Goal: Task Accomplishment & Management: Manage account settings

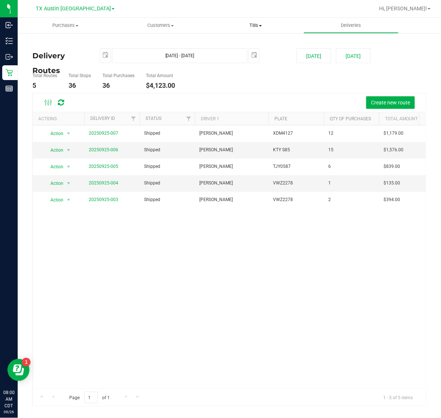
click at [250, 26] on span "Tills" at bounding box center [256, 25] width 95 height 7
click at [253, 42] on span "Manage tills" at bounding box center [233, 44] width 50 height 6
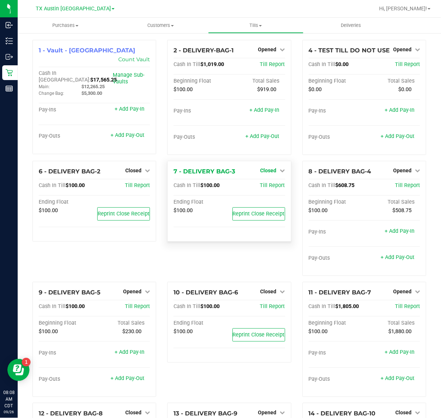
click at [271, 172] on span "Closed" at bounding box center [269, 170] width 16 height 6
click at [267, 184] on link "Open Till" at bounding box center [269, 186] width 20 height 6
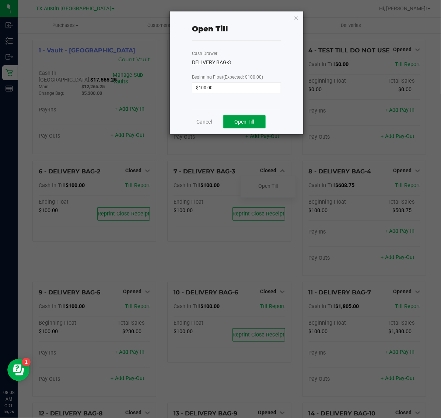
click at [257, 122] on button "Open Till" at bounding box center [244, 121] width 42 height 13
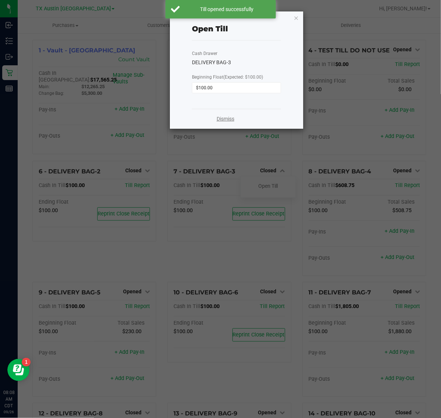
click at [227, 116] on link "Dismiss" at bounding box center [226, 119] width 18 height 8
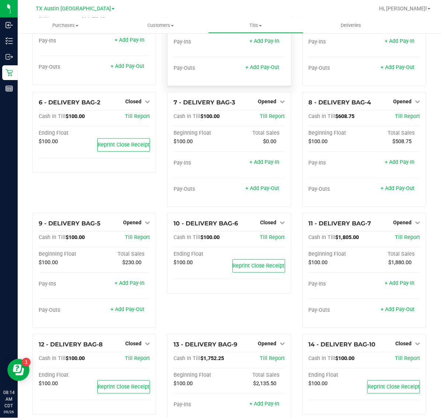
scroll to position [92, 0]
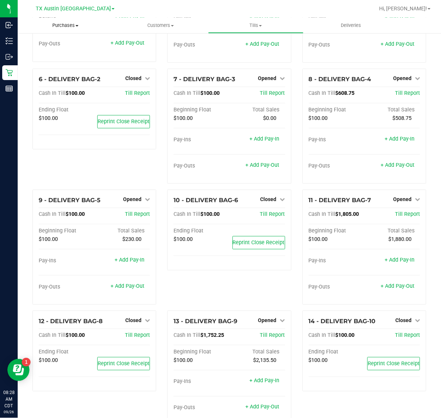
click at [66, 23] on span "Purchases" at bounding box center [66, 25] width 96 height 7
click at [69, 54] on li "Fulfillment" at bounding box center [66, 53] width 96 height 9
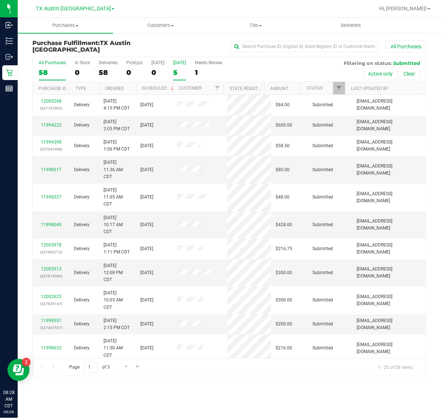
click at [183, 65] on div "[DATE]" at bounding box center [179, 62] width 13 height 5
click at [0, 0] on input "Tomorrow 5" at bounding box center [0, 0] width 0 height 0
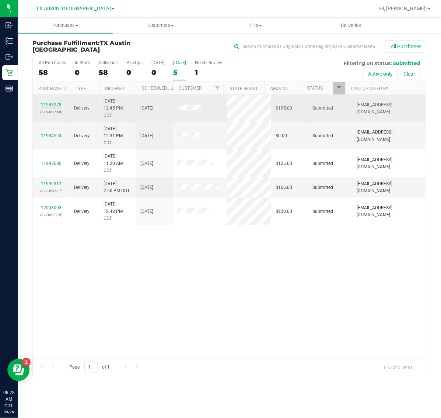
click at [54, 104] on link "11983278" at bounding box center [51, 104] width 21 height 5
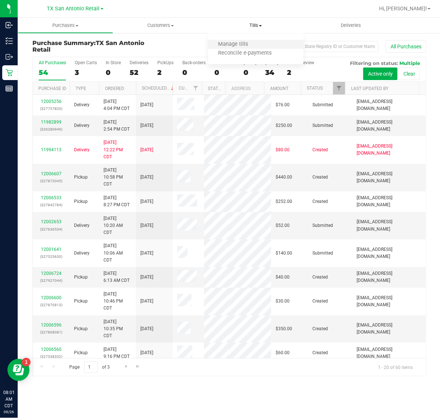
click at [259, 46] on li "Manage tills" at bounding box center [256, 44] width 96 height 9
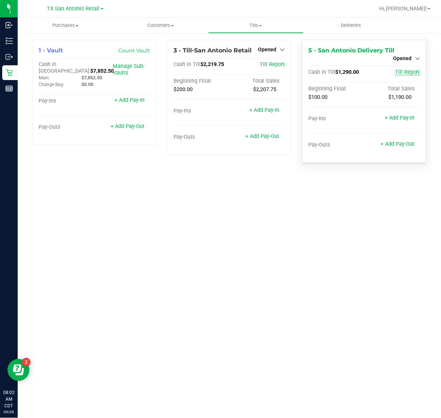
click at [409, 69] on span "Till Report" at bounding box center [407, 72] width 25 height 6
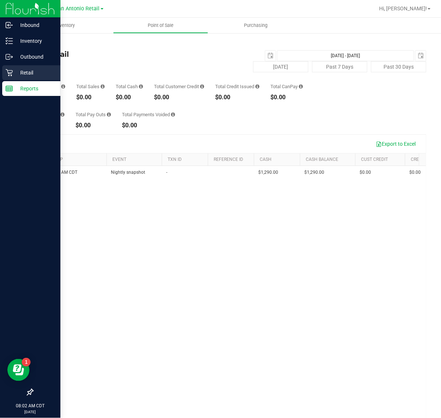
click at [15, 74] on p "Retail" at bounding box center [35, 72] width 44 height 9
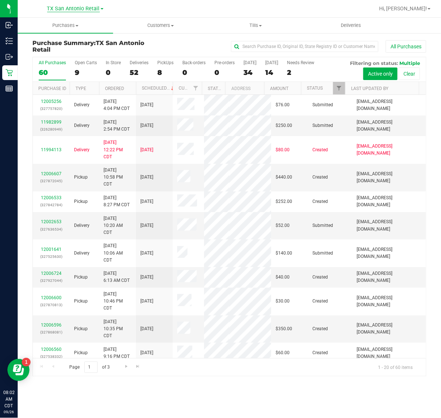
click at [70, 6] on span "TX San Antonio Retail" at bounding box center [73, 9] width 53 height 7
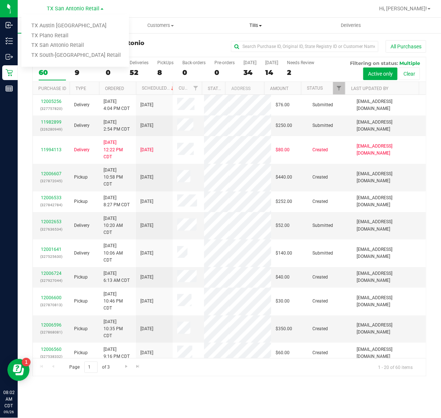
click at [261, 26] on span "Tills" at bounding box center [256, 25] width 95 height 7
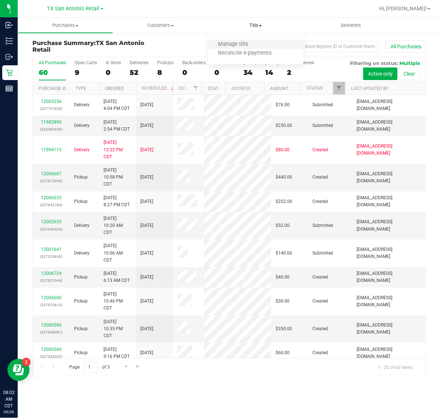
click at [257, 42] on li "Manage tills" at bounding box center [256, 44] width 96 height 9
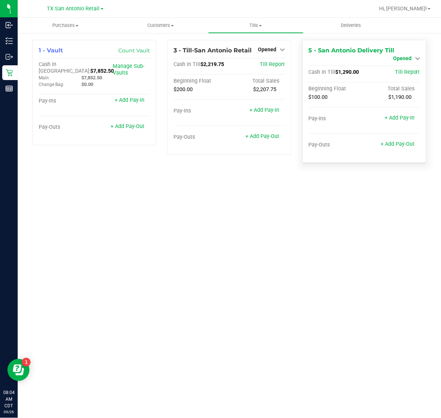
click at [410, 55] on span "Opened" at bounding box center [402, 58] width 18 height 6
click at [401, 63] on link "Close Till" at bounding box center [403, 65] width 20 height 6
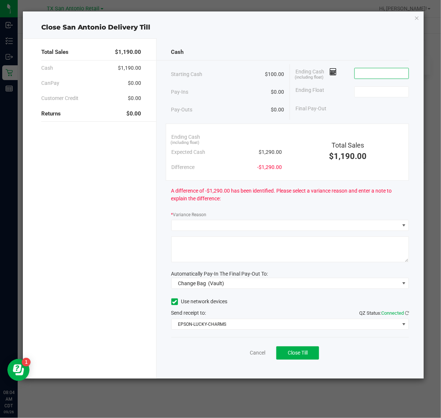
click at [386, 72] on input at bounding box center [382, 73] width 54 height 10
type input "$1,290.75"
click at [384, 94] on input at bounding box center [382, 92] width 54 height 10
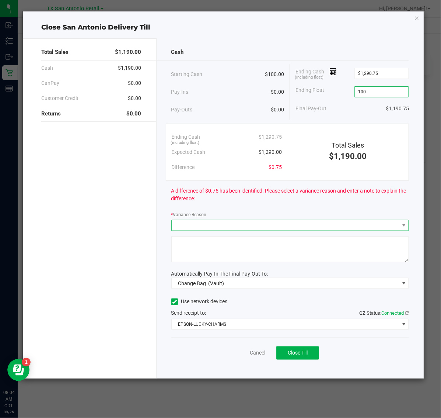
type input "$100.00"
click at [301, 227] on span at bounding box center [286, 225] width 228 height 10
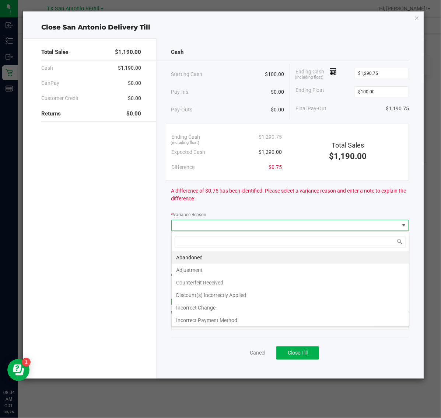
scroll to position [11, 238]
click at [274, 262] on li "Abandoned" at bounding box center [290, 257] width 237 height 13
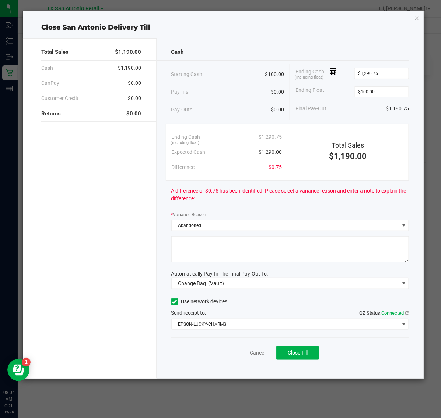
click at [319, 246] on textarea at bounding box center [290, 249] width 238 height 26
type textarea "Pt abandoned change."
click at [312, 284] on span "Change Bag (Vault)" at bounding box center [286, 283] width 228 height 10
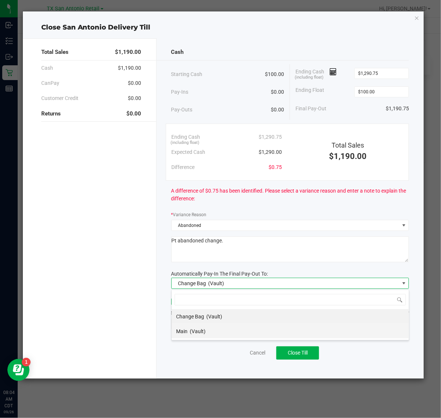
click at [311, 331] on li "Main (Vault)" at bounding box center [290, 331] width 237 height 15
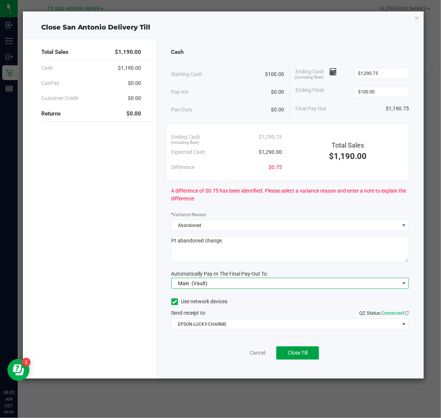
click at [301, 358] on button "Close Till" at bounding box center [298, 352] width 43 height 13
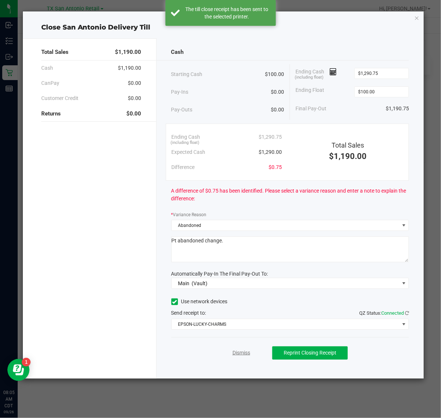
click at [244, 354] on link "Dismiss" at bounding box center [242, 353] width 18 height 8
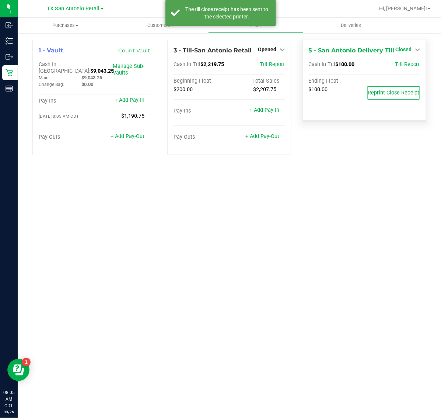
click at [412, 50] on span "Closed" at bounding box center [404, 49] width 16 height 6
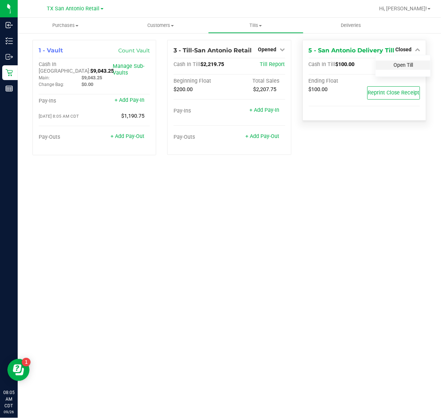
click at [410, 65] on link "Open Till" at bounding box center [404, 65] width 20 height 6
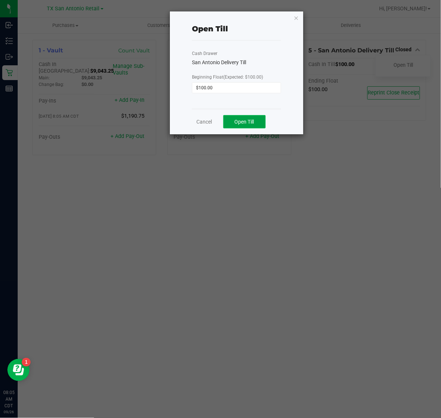
click at [248, 122] on span "Open Till" at bounding box center [245, 122] width 20 height 6
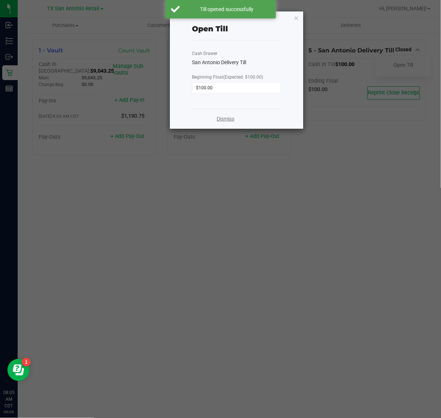
click at [221, 121] on link "Dismiss" at bounding box center [226, 119] width 18 height 8
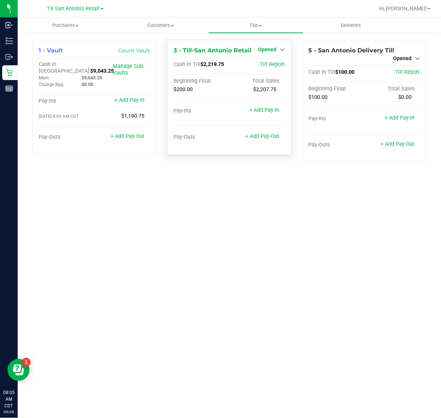
click at [272, 48] on span "Opened" at bounding box center [268, 49] width 18 height 6
click at [274, 66] on link "Close Till" at bounding box center [269, 65] width 20 height 6
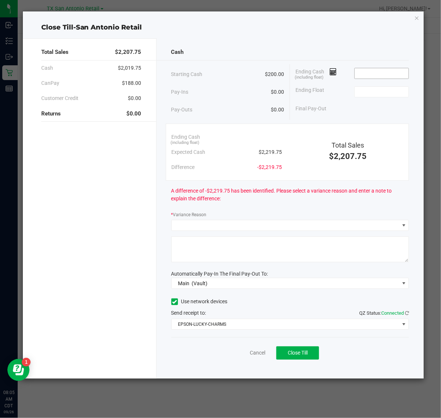
click at [401, 71] on input at bounding box center [382, 73] width 54 height 10
type input "$2,220.50"
click at [390, 87] on input at bounding box center [382, 92] width 54 height 10
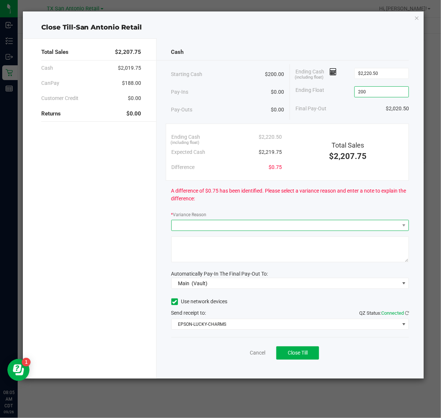
type input "$200.00"
click at [272, 227] on span at bounding box center [286, 225] width 228 height 10
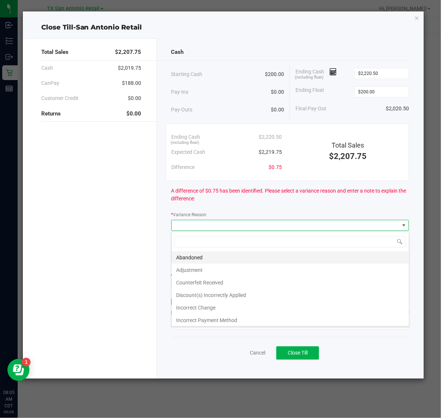
click at [264, 259] on li "Abandoned" at bounding box center [290, 257] width 237 height 13
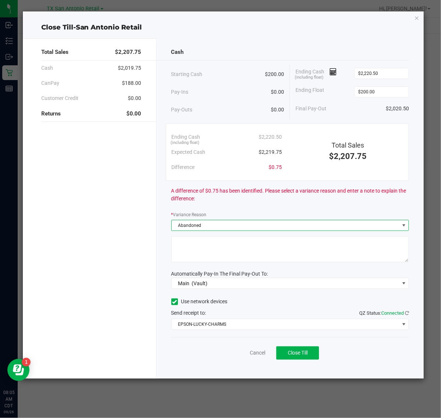
click at [325, 240] on textarea at bounding box center [290, 249] width 238 height 26
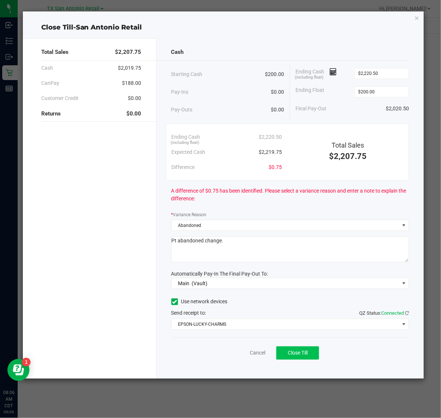
type textarea "Pt abandoned change."
click at [295, 349] on button "Close Till" at bounding box center [298, 352] width 43 height 13
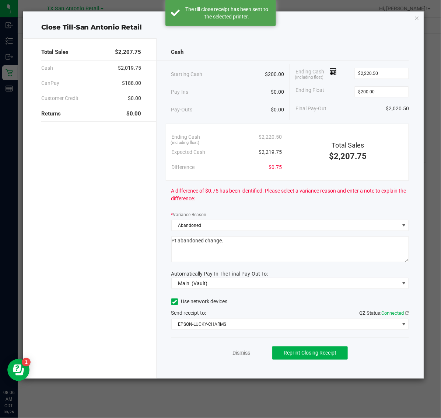
click at [244, 355] on link "Dismiss" at bounding box center [242, 353] width 18 height 8
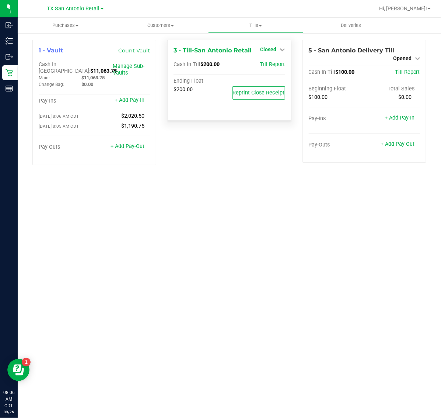
click at [274, 48] on span "Closed" at bounding box center [269, 49] width 16 height 6
click at [275, 67] on link "Open Till" at bounding box center [269, 65] width 20 height 6
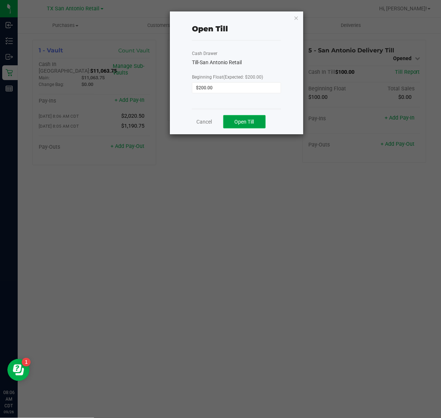
click at [250, 121] on span "Open Till" at bounding box center [245, 122] width 20 height 6
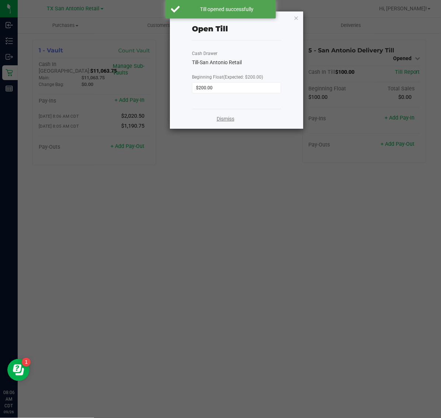
click at [231, 123] on link "Dismiss" at bounding box center [226, 119] width 18 height 8
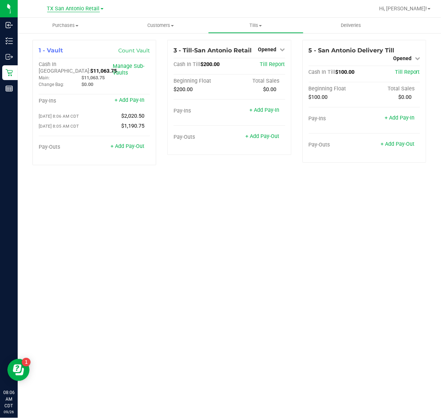
click at [83, 8] on span "TX San Antonio Retail" at bounding box center [73, 9] width 53 height 7
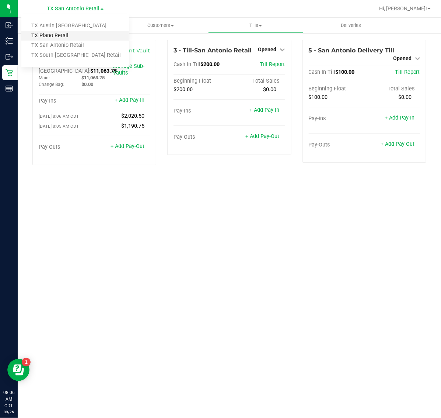
click at [76, 34] on link "TX Plano Retail" at bounding box center [75, 36] width 108 height 10
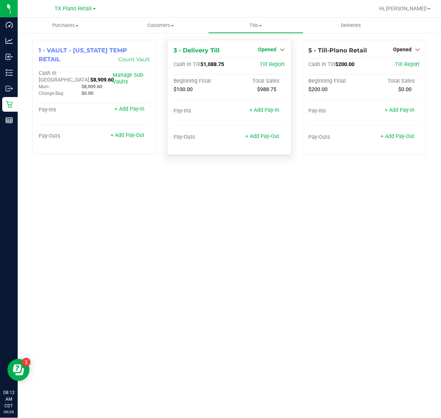
click at [274, 49] on span "Opened" at bounding box center [268, 49] width 18 height 6
click at [267, 65] on link "Close Till" at bounding box center [269, 65] width 20 height 6
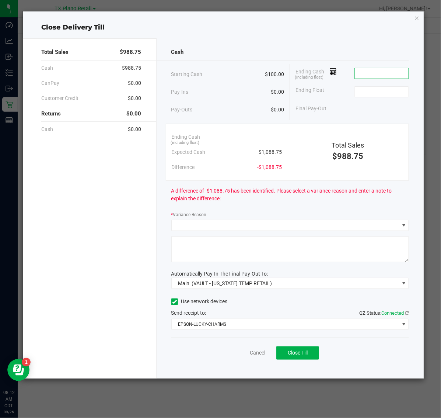
click at [395, 69] on input at bounding box center [382, 73] width 54 height 10
type input "$1,089.00"
click at [388, 91] on input at bounding box center [382, 92] width 54 height 10
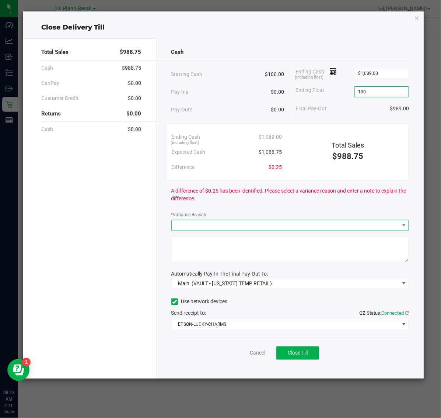
type input "$100.00"
click at [290, 223] on span at bounding box center [286, 225] width 228 height 10
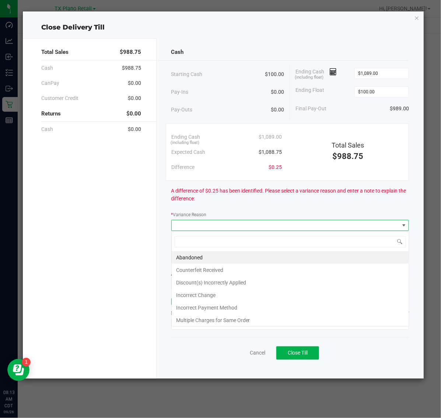
scroll to position [11, 238]
click at [256, 257] on li "Abandoned" at bounding box center [290, 257] width 237 height 13
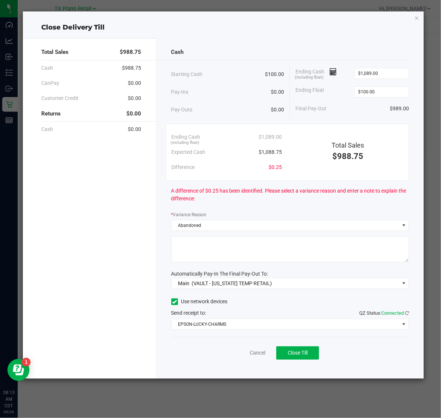
click at [293, 239] on textarea at bounding box center [290, 249] width 238 height 26
type textarea "Pt abandoned change."
click at [301, 352] on span "Close Till" at bounding box center [298, 353] width 20 height 6
click at [242, 352] on link "Dismiss" at bounding box center [242, 353] width 18 height 8
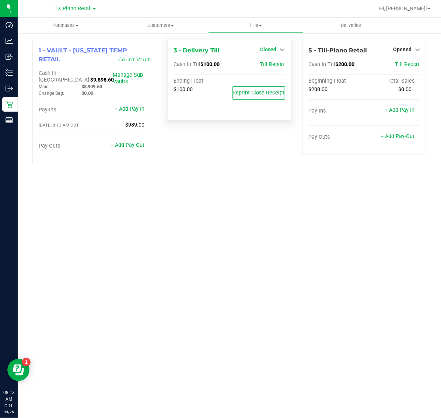
click at [271, 48] on span "Closed" at bounding box center [269, 49] width 16 height 6
click at [270, 65] on link "Open Till" at bounding box center [269, 65] width 20 height 6
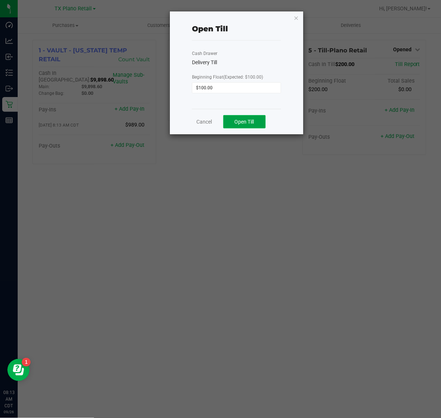
click at [251, 122] on span "Open Till" at bounding box center [245, 122] width 20 height 6
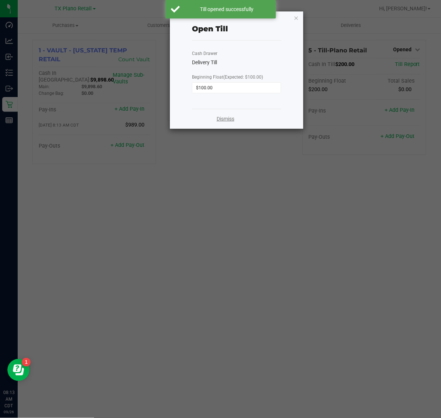
click at [222, 120] on link "Dismiss" at bounding box center [226, 119] width 18 height 8
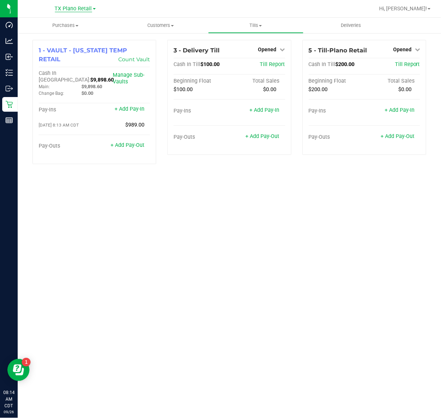
click at [70, 6] on span "TX Plano Retail" at bounding box center [73, 9] width 37 height 7
click at [68, 42] on link "TX San Antonio Retail" at bounding box center [75, 46] width 108 height 10
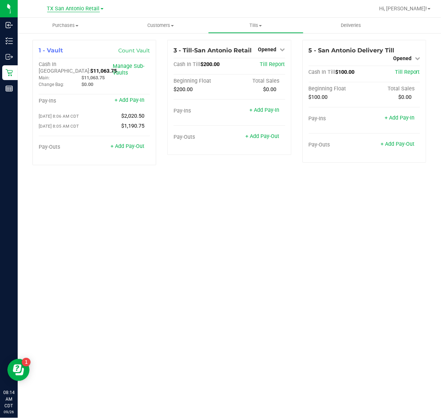
click at [76, 10] on span "TX San Antonio Retail" at bounding box center [73, 9] width 53 height 7
click at [68, 54] on link "TX South-[GEOGRAPHIC_DATA] Retail" at bounding box center [75, 56] width 108 height 10
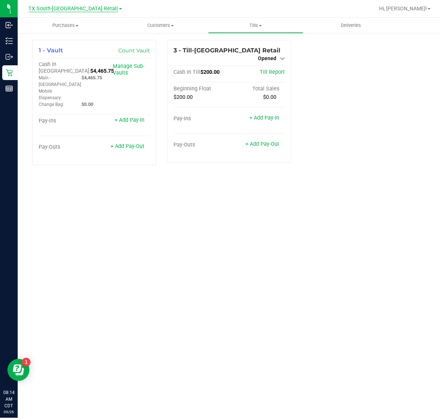
click at [69, 10] on span "TX South-[GEOGRAPHIC_DATA] Retail" at bounding box center [74, 9] width 90 height 7
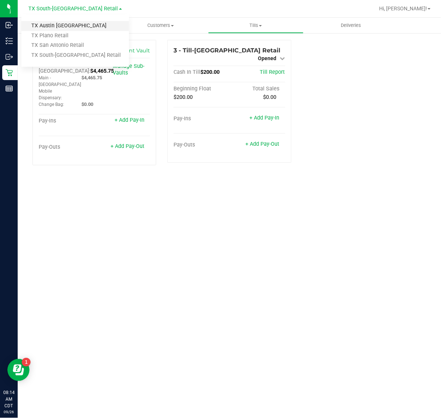
click at [66, 24] on link "TX Austin [GEOGRAPHIC_DATA]" at bounding box center [75, 26] width 108 height 10
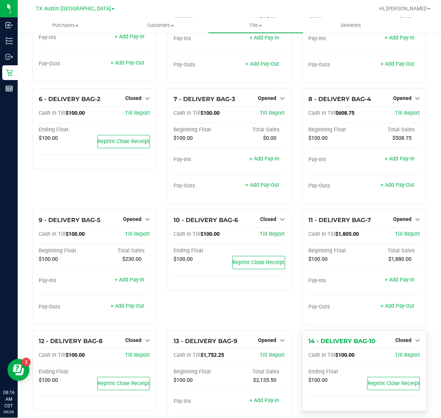
scroll to position [52, 0]
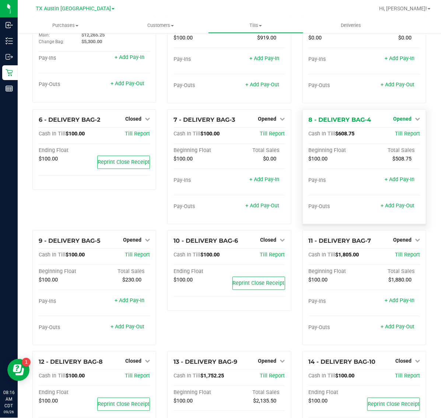
click at [401, 118] on span "Opened" at bounding box center [402, 119] width 18 height 6
click at [399, 137] on link "Close Till" at bounding box center [403, 134] width 20 height 6
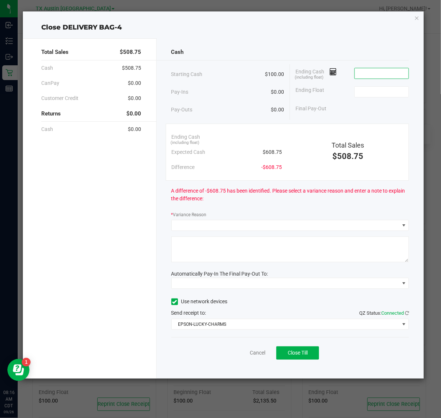
click at [388, 76] on input at bounding box center [382, 73] width 54 height 10
type input "$611.00"
click at [395, 90] on input at bounding box center [382, 92] width 54 height 10
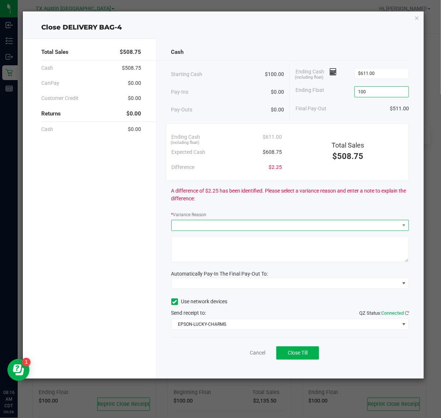
type input "$100.00"
click at [310, 224] on span at bounding box center [286, 225] width 228 height 10
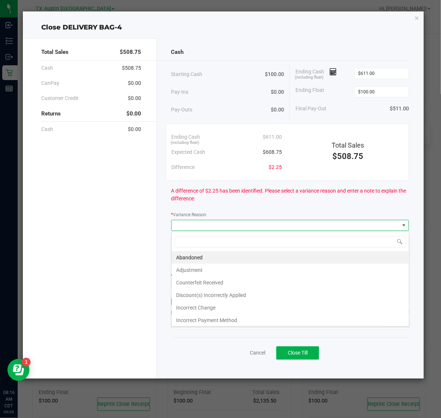
scroll to position [11, 238]
click at [291, 254] on li "Abandoned" at bounding box center [290, 257] width 237 height 13
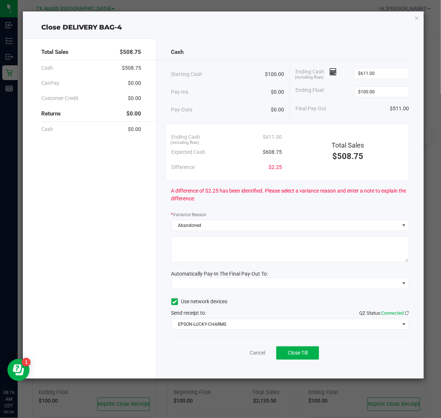
click at [296, 254] on textarea at bounding box center [290, 249] width 238 height 26
type textarea "Pt abandoned change."
click at [295, 288] on span at bounding box center [286, 283] width 228 height 10
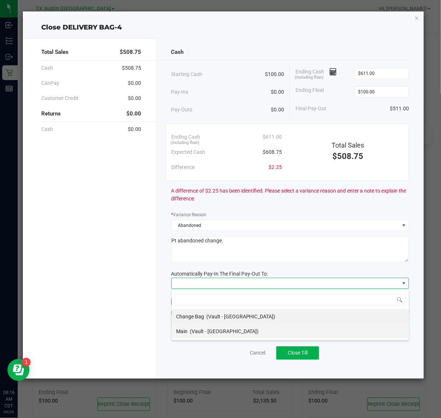
click at [287, 333] on li "Main (Vault - [GEOGRAPHIC_DATA])" at bounding box center [290, 331] width 237 height 15
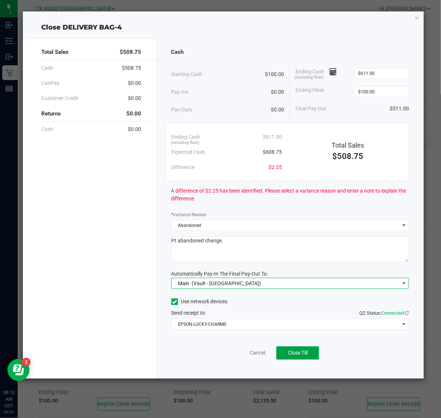
click at [290, 358] on button "Close Till" at bounding box center [298, 352] width 43 height 13
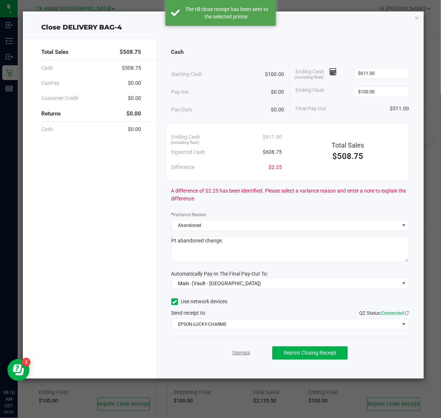
click at [240, 353] on link "Dismiss" at bounding box center [242, 353] width 18 height 8
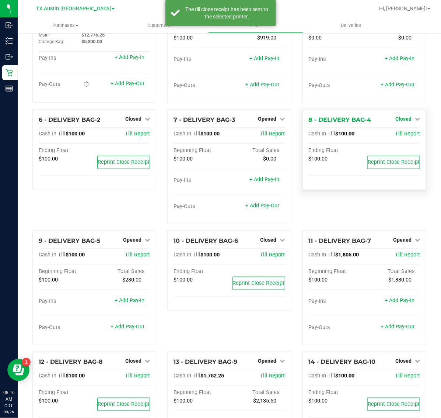
click at [401, 120] on span "Closed" at bounding box center [404, 119] width 16 height 6
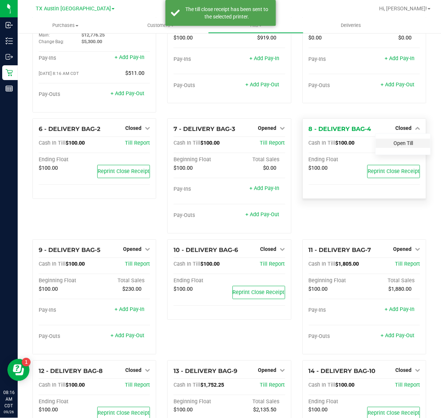
click at [397, 140] on link "Open Till" at bounding box center [404, 143] width 20 height 6
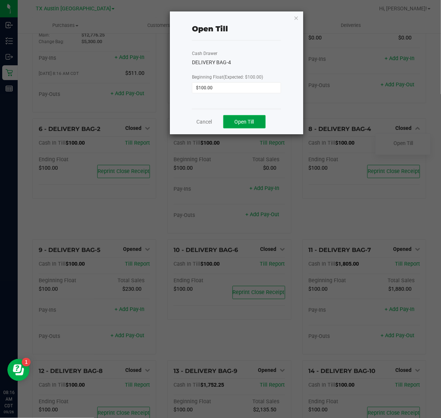
click at [255, 122] on button "Open Till" at bounding box center [244, 121] width 42 height 13
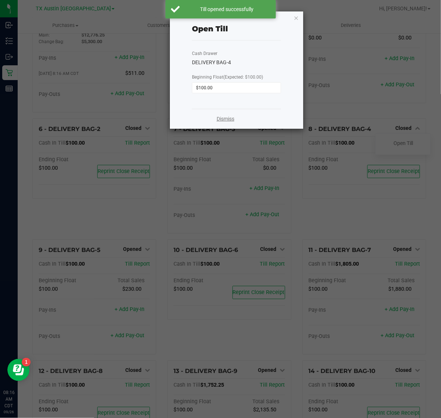
click at [229, 121] on link "Dismiss" at bounding box center [226, 119] width 18 height 8
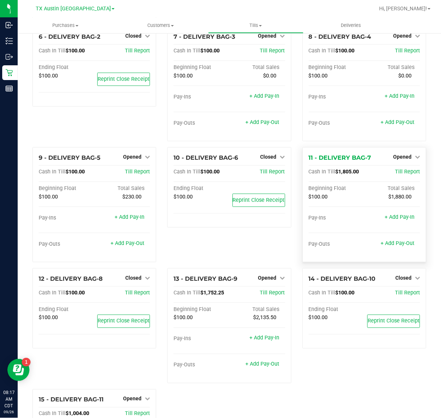
scroll to position [190, 0]
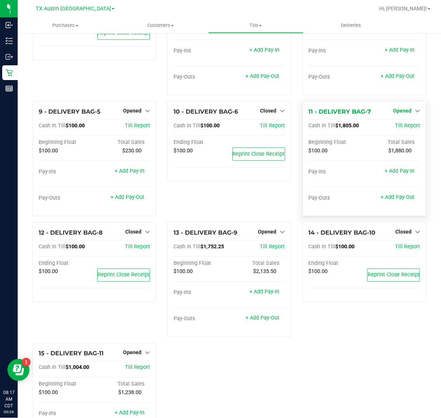
click at [397, 108] on span "Opened" at bounding box center [402, 111] width 18 height 6
click at [397, 123] on link "Close Till" at bounding box center [403, 126] width 20 height 6
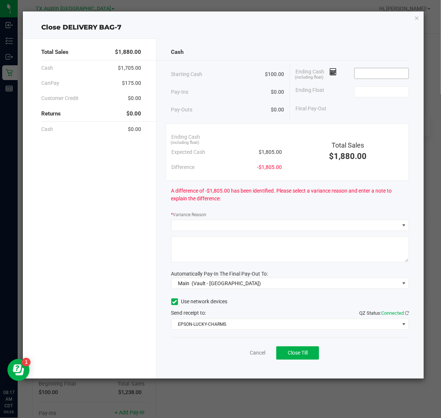
click at [397, 71] on input at bounding box center [382, 73] width 54 height 10
type input "$1,805.25"
click at [393, 91] on input at bounding box center [382, 92] width 54 height 10
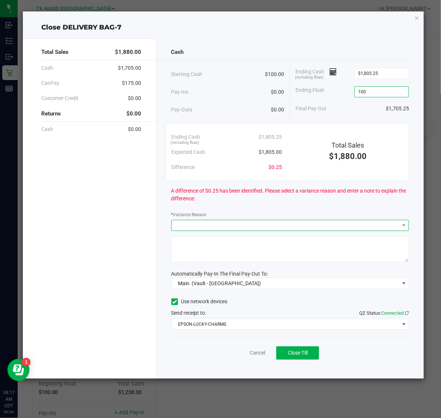
type input "$100.00"
click at [252, 227] on span at bounding box center [286, 225] width 228 height 10
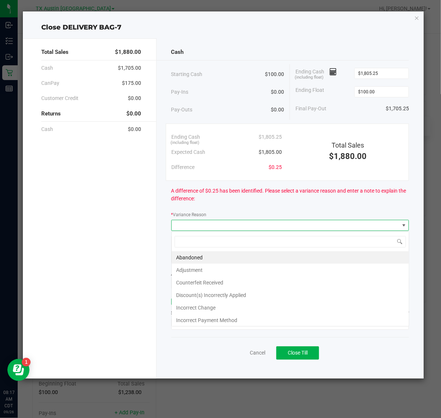
scroll to position [11, 238]
click at [248, 259] on li "Abandoned" at bounding box center [290, 257] width 237 height 13
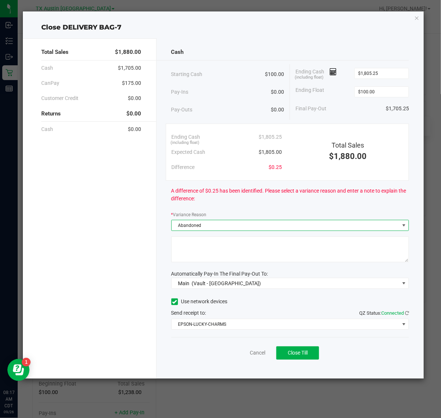
click at [308, 244] on textarea at bounding box center [290, 249] width 238 height 26
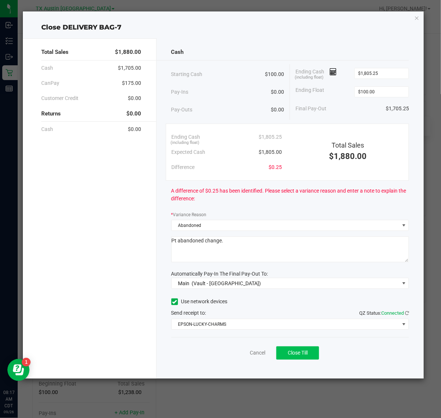
type textarea "Pt abandoned change."
click at [304, 353] on span "Close Till" at bounding box center [298, 353] width 20 height 6
click at [239, 350] on link "Dismiss" at bounding box center [242, 353] width 18 height 8
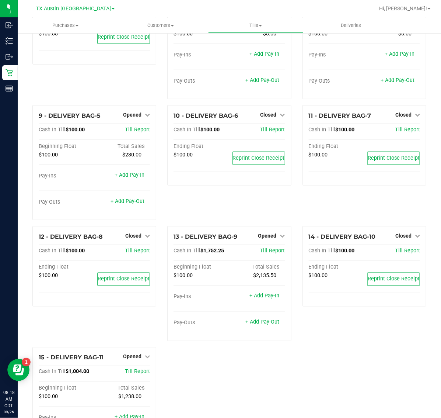
scroll to position [195, 0]
click at [266, 233] on span "Opened" at bounding box center [268, 236] width 18 height 6
click at [263, 248] on link "Close Till" at bounding box center [269, 251] width 20 height 6
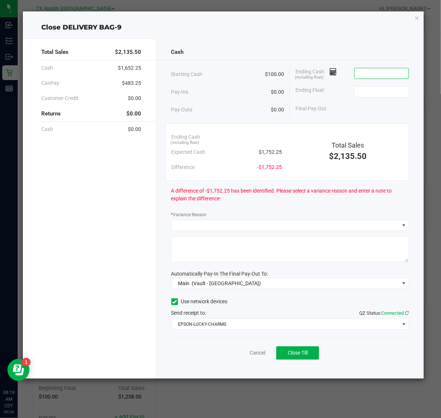
click at [395, 71] on input at bounding box center [382, 73] width 54 height 10
type input "$1,752.50"
click at [392, 91] on input at bounding box center [382, 92] width 54 height 10
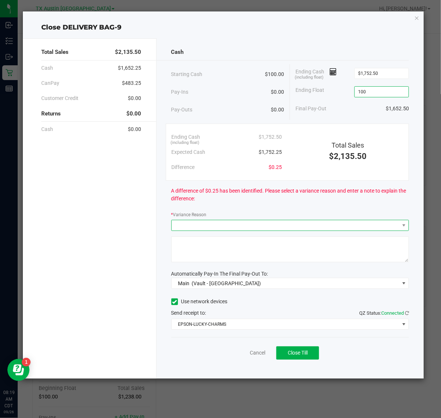
type input "$100.00"
click at [293, 225] on span at bounding box center [286, 225] width 228 height 10
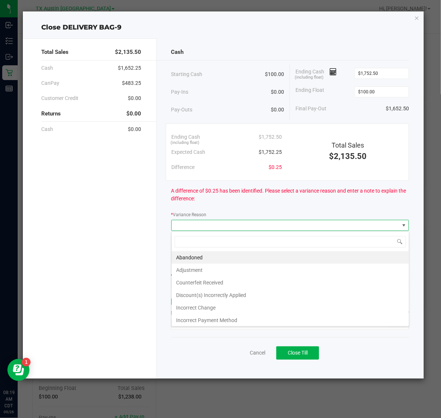
scroll to position [11, 238]
click at [266, 261] on li "Abandoned" at bounding box center [290, 257] width 237 height 13
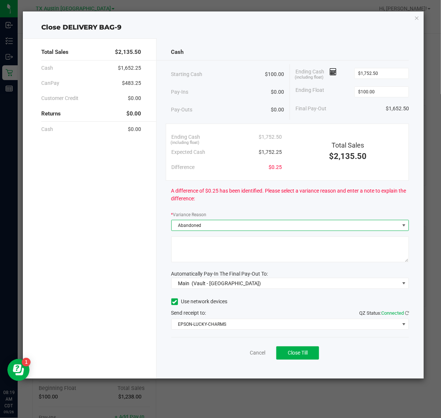
click at [316, 250] on textarea at bounding box center [290, 249] width 238 height 26
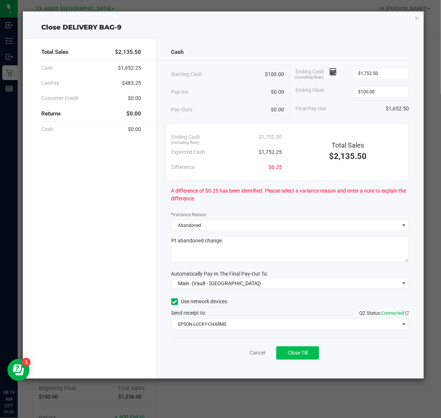
type textarea "Pt abandoned change."
click at [295, 348] on button "Close Till" at bounding box center [298, 352] width 43 height 13
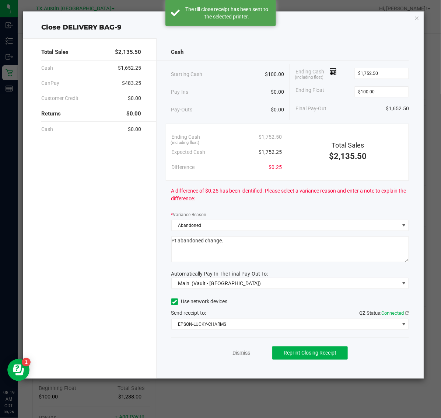
click at [246, 353] on link "Dismiss" at bounding box center [242, 353] width 18 height 8
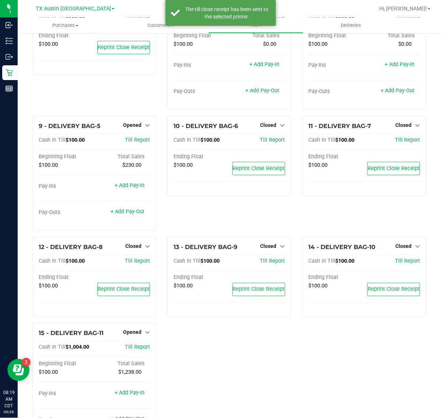
scroll to position [205, 0]
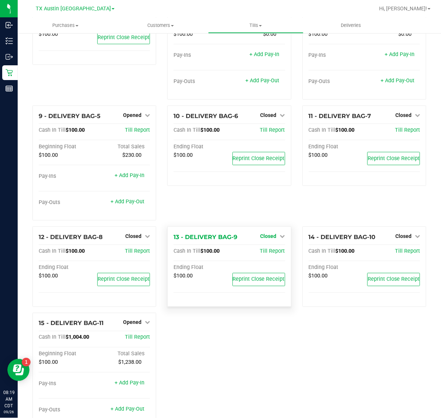
click at [264, 233] on span "Closed" at bounding box center [269, 236] width 16 height 6
click at [266, 248] on link "Open Till" at bounding box center [269, 251] width 20 height 6
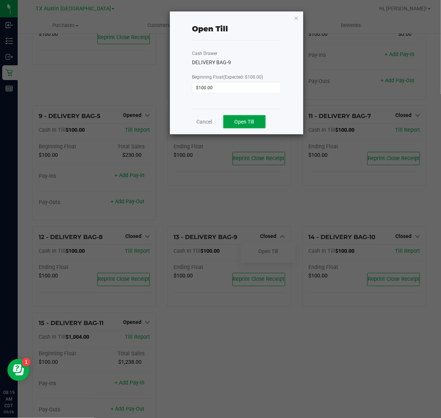
click at [251, 119] on span "Open Till" at bounding box center [245, 122] width 20 height 6
click at [232, 120] on link "Dismiss" at bounding box center [226, 119] width 18 height 8
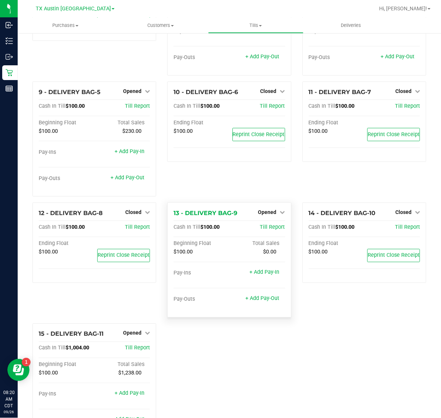
scroll to position [251, 0]
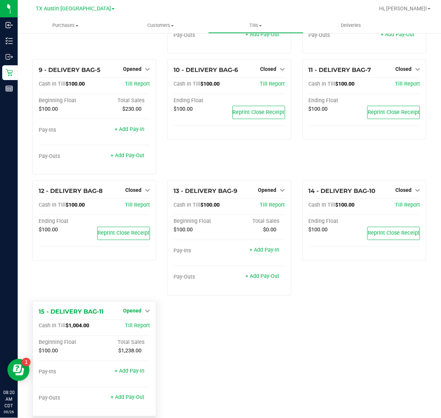
click at [138, 308] on span "Opened" at bounding box center [132, 311] width 18 height 6
click at [130, 323] on link "Close Till" at bounding box center [134, 326] width 20 height 6
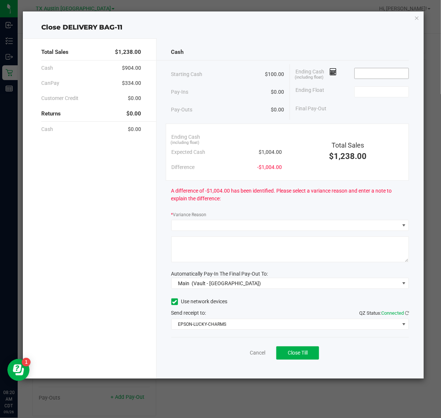
click at [385, 72] on input at bounding box center [382, 73] width 54 height 10
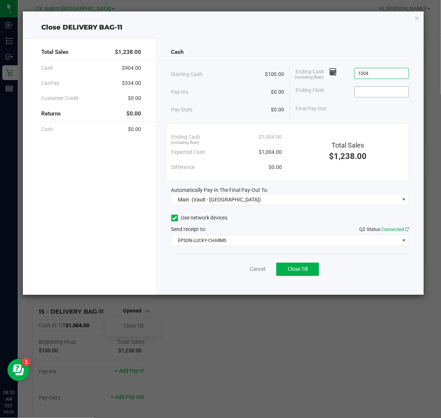
type input "$1,004.00"
click at [391, 93] on input at bounding box center [382, 92] width 54 height 10
type input "$100.00"
click at [300, 268] on span "Close Till" at bounding box center [298, 269] width 20 height 6
click at [243, 270] on link "Dismiss" at bounding box center [242, 269] width 18 height 8
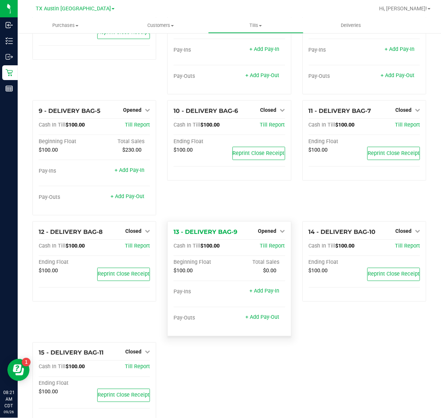
scroll to position [217, 0]
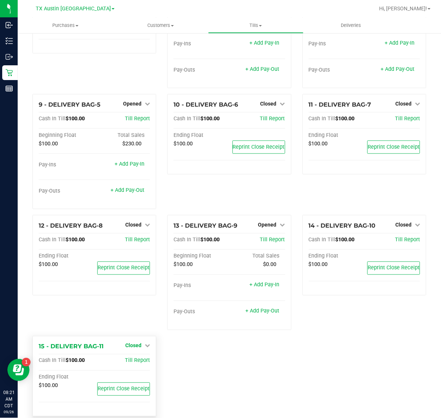
click at [131, 343] on span "Closed" at bounding box center [133, 346] width 16 height 6
click at [133, 358] on link "Open Till" at bounding box center [134, 361] width 20 height 6
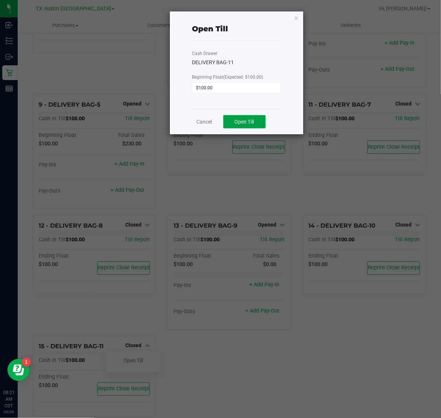
click at [240, 119] on span "Open Till" at bounding box center [245, 122] width 20 height 6
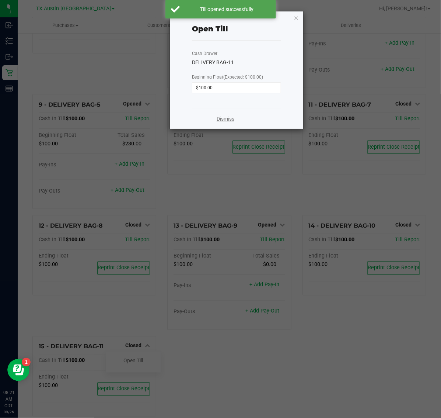
click at [228, 118] on link "Dismiss" at bounding box center [226, 119] width 18 height 8
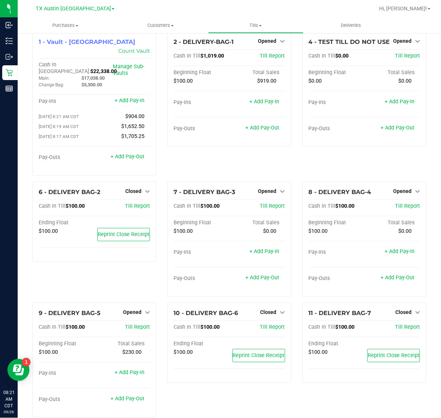
scroll to position [0, 0]
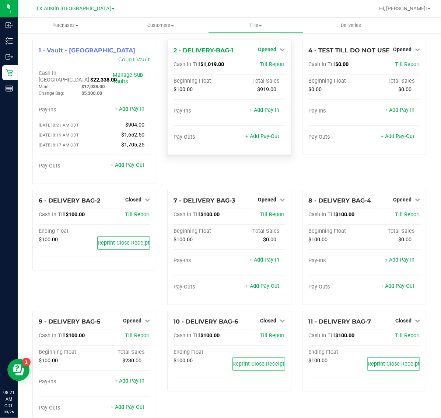
click at [273, 50] on link "Opened" at bounding box center [272, 49] width 27 height 6
click at [270, 67] on link "Close Till" at bounding box center [269, 65] width 20 height 6
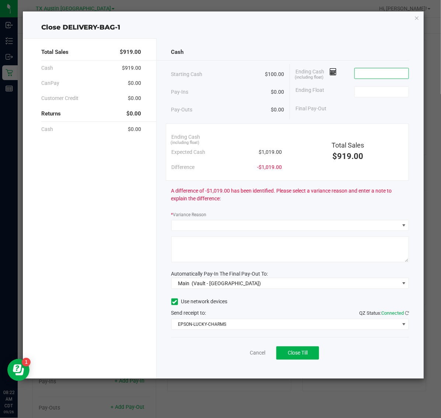
click at [403, 76] on input at bounding box center [382, 73] width 54 height 10
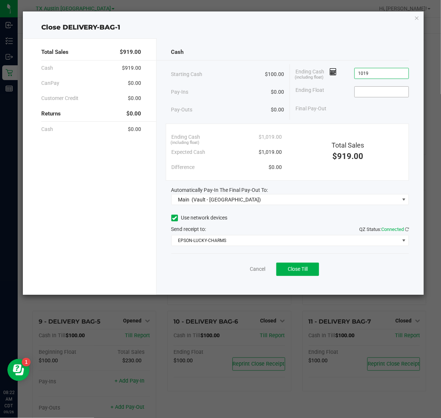
type input "$1,019.00"
click at [389, 90] on input at bounding box center [382, 92] width 54 height 10
type input "$100.00"
click at [299, 273] on button "Close Till" at bounding box center [298, 269] width 43 height 13
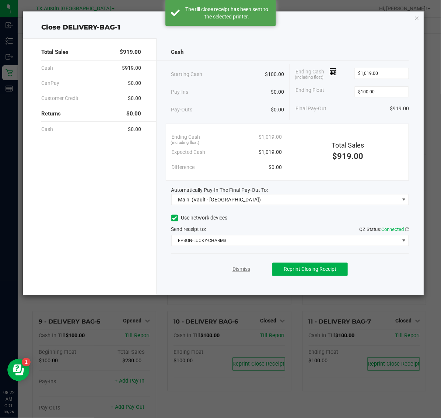
click at [241, 267] on link "Dismiss" at bounding box center [242, 269] width 18 height 8
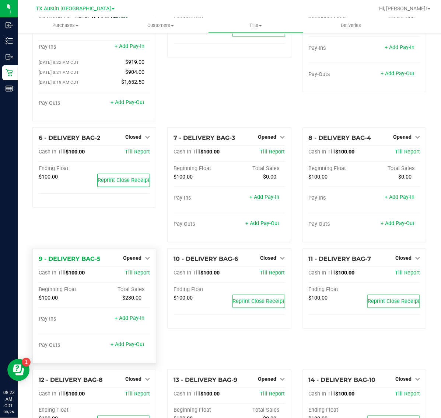
scroll to position [46, 0]
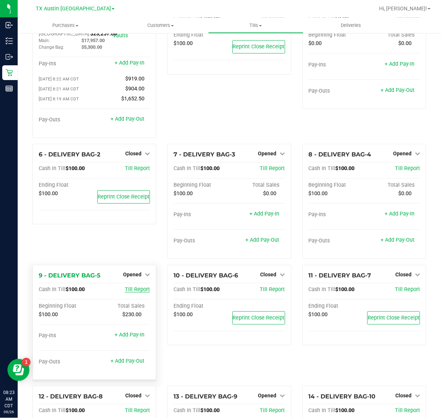
click at [140, 286] on span "Till Report" at bounding box center [137, 289] width 25 height 6
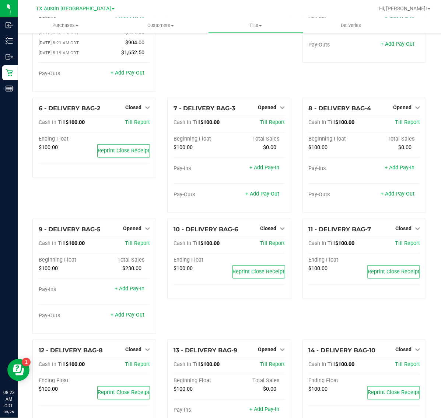
scroll to position [138, 0]
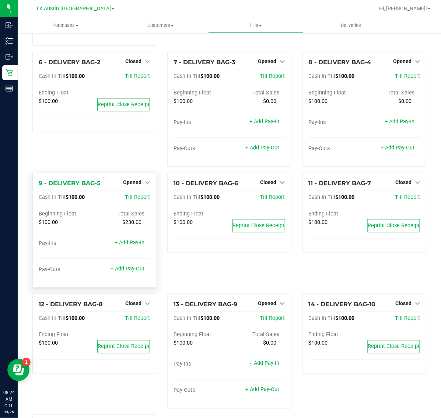
click at [142, 194] on span "Till Report" at bounding box center [137, 197] width 25 height 6
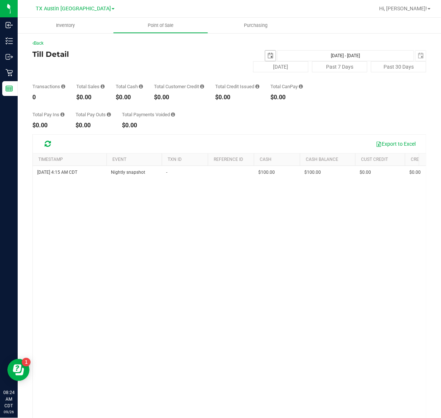
click at [266, 59] on span "select" at bounding box center [271, 56] width 10 height 10
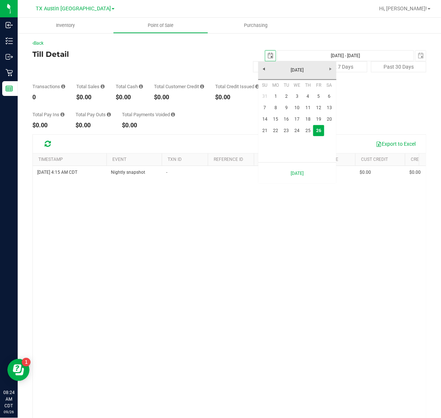
scroll to position [0, 18]
click at [308, 130] on link "25" at bounding box center [308, 130] width 11 height 11
type input "[DATE]"
type input "[DATE] - [DATE]"
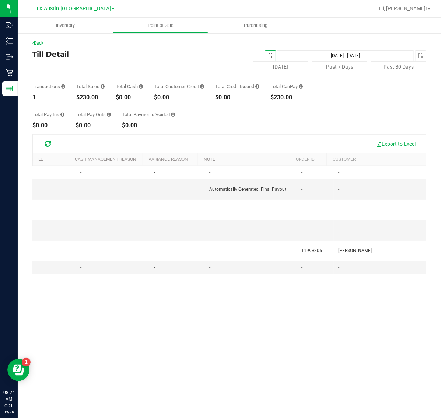
scroll to position [0, 650]
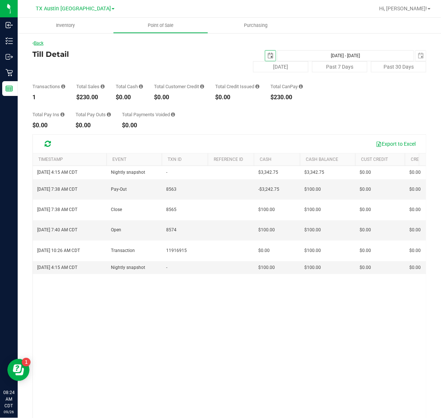
click at [44, 43] on link "Back" at bounding box center [37, 43] width 11 height 5
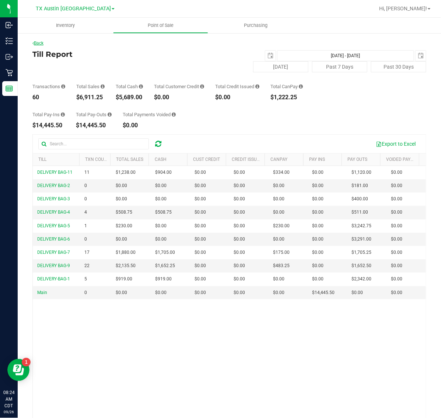
click at [41, 43] on link "Back" at bounding box center [37, 43] width 11 height 5
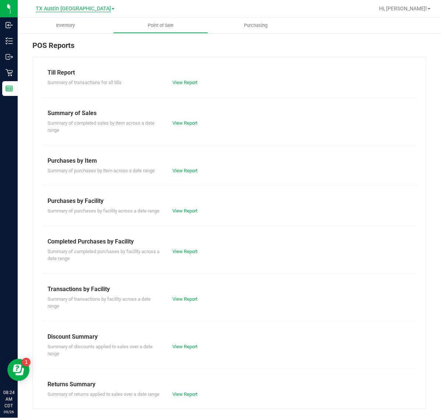
click at [72, 6] on span "TX Austin [GEOGRAPHIC_DATA]" at bounding box center [73, 9] width 75 height 7
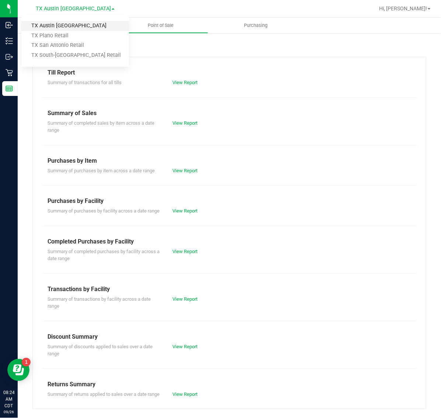
click at [67, 27] on link "TX Austin [GEOGRAPHIC_DATA]" at bounding box center [75, 26] width 108 height 10
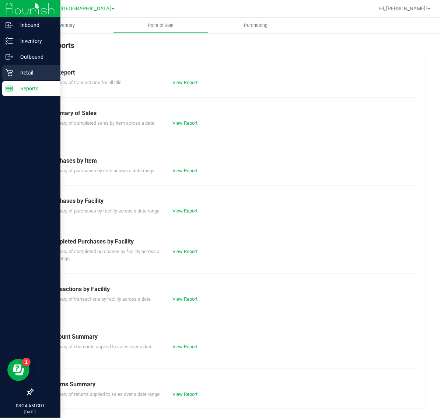
click at [15, 69] on p "Retail" at bounding box center [35, 72] width 44 height 9
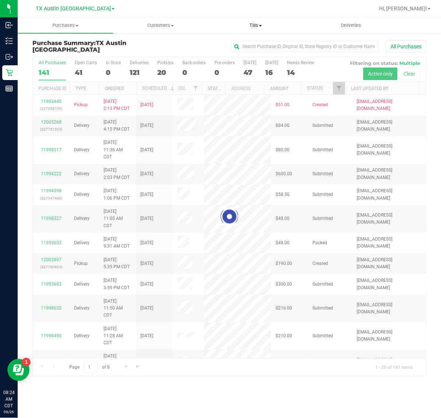
click at [257, 24] on span "Tills" at bounding box center [256, 25] width 95 height 7
click at [253, 47] on li "Manage tills" at bounding box center [256, 44] width 96 height 9
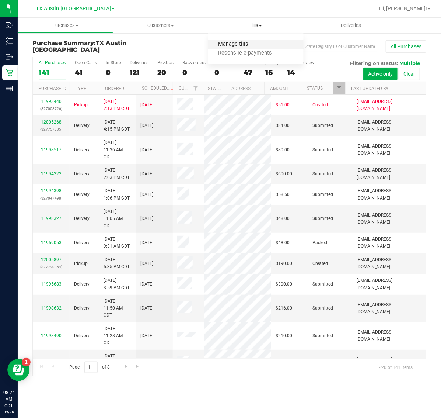
click at [256, 43] on span "Manage tills" at bounding box center [233, 44] width 50 height 6
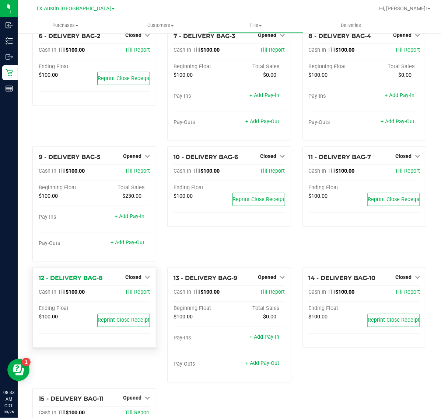
scroll to position [159, 0]
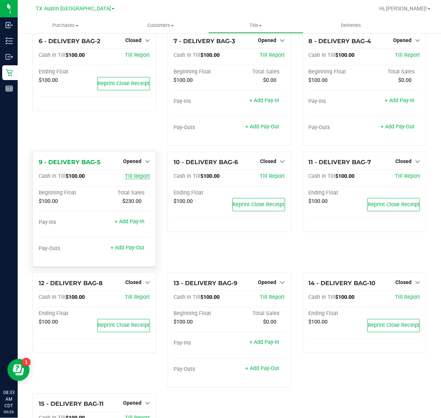
click at [133, 173] on span "Till Report" at bounding box center [137, 176] width 25 height 6
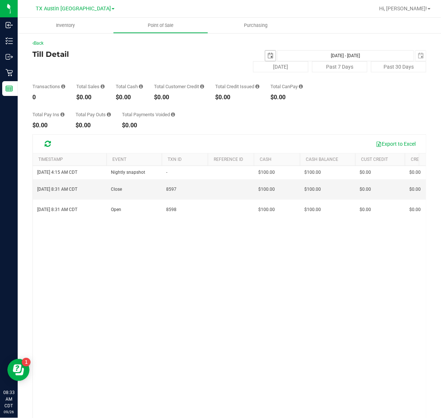
click at [266, 59] on span "select" at bounding box center [271, 56] width 10 height 10
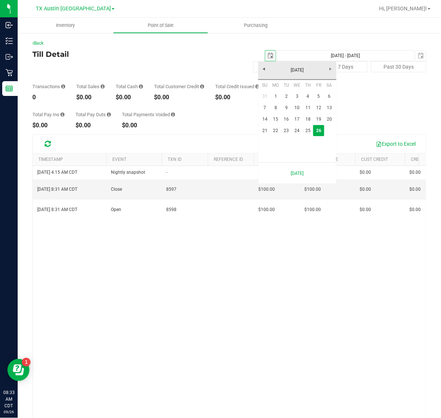
scroll to position [0, 18]
click at [308, 130] on link "25" at bounding box center [308, 130] width 11 height 11
type input "[DATE]"
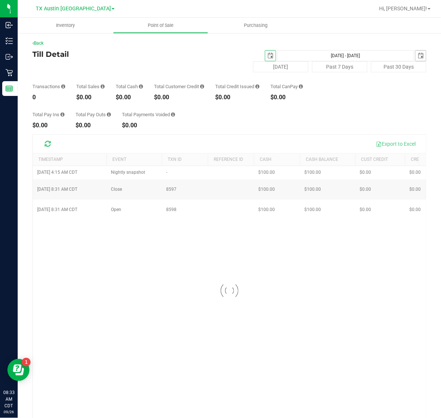
click at [418, 55] on span "select" at bounding box center [421, 56] width 6 height 6
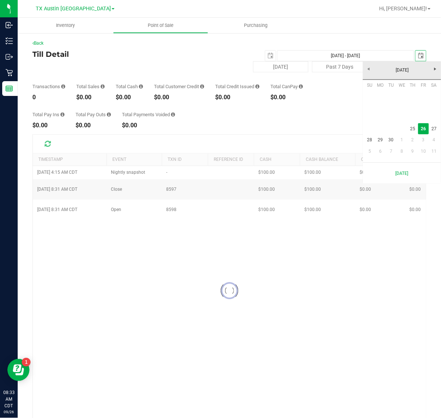
scroll to position [0, 18]
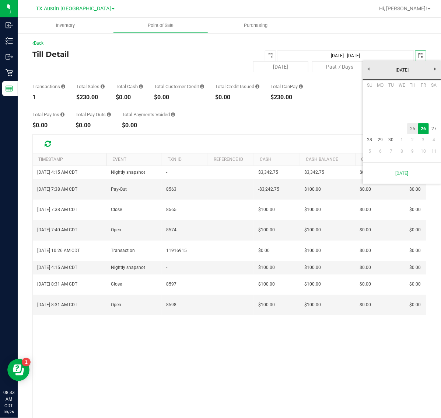
click at [412, 132] on link "25" at bounding box center [413, 128] width 11 height 11
type input "[DATE] - [DATE]"
type input "[DATE]"
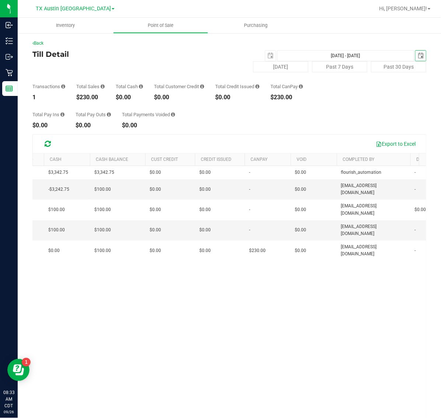
scroll to position [0, 412]
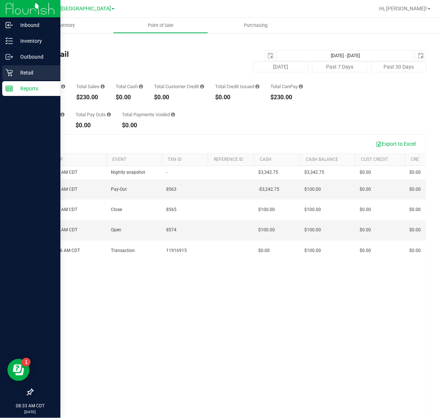
click at [34, 71] on p "Retail" at bounding box center [35, 72] width 44 height 9
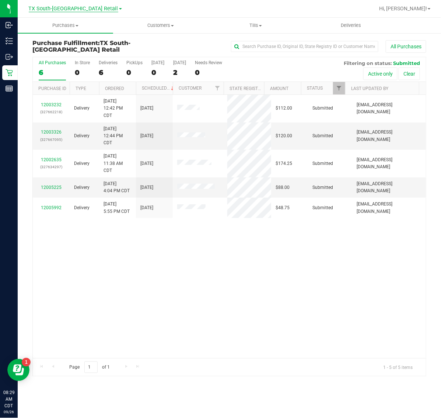
click at [82, 8] on span "TX South-[GEOGRAPHIC_DATA] Retail" at bounding box center [74, 9] width 90 height 7
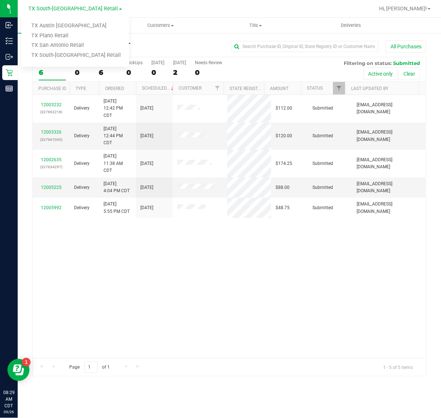
click at [187, 47] on div "All Purchases" at bounding box center [295, 46] width 263 height 13
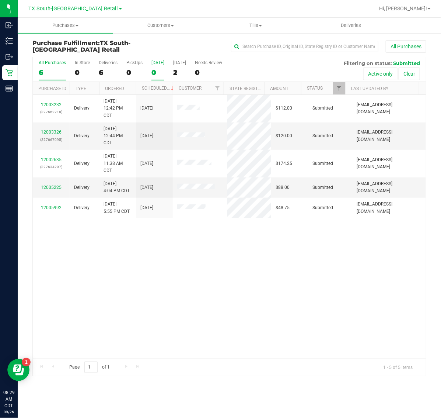
click at [157, 67] on label "Today 0" at bounding box center [158, 70] width 13 height 20
click at [0, 0] on input "Today 0" at bounding box center [0, 0] width 0 height 0
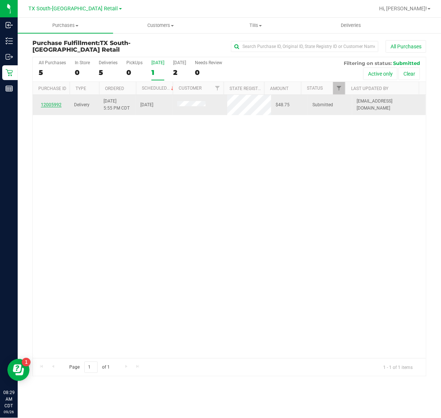
click at [44, 103] on link "12005992" at bounding box center [51, 104] width 21 height 5
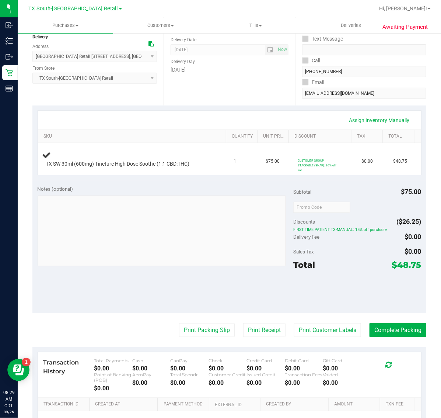
scroll to position [92, 0]
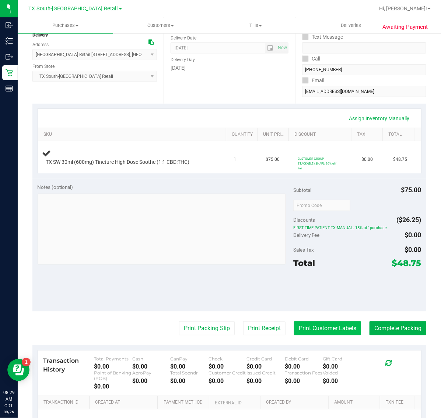
click at [331, 331] on button "Print Customer Labels" at bounding box center [327, 328] width 67 height 14
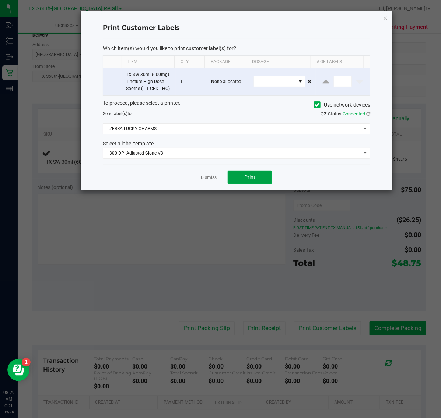
click at [244, 182] on button "Print" at bounding box center [250, 177] width 44 height 13
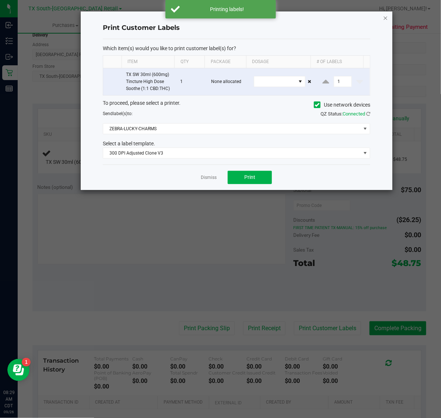
click at [384, 17] on icon "button" at bounding box center [386, 17] width 5 height 9
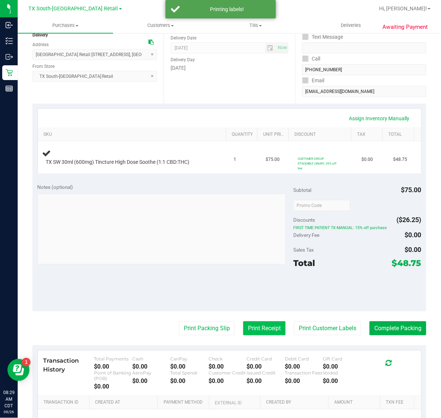
click at [247, 330] on button "Print Receipt" at bounding box center [264, 328] width 42 height 14
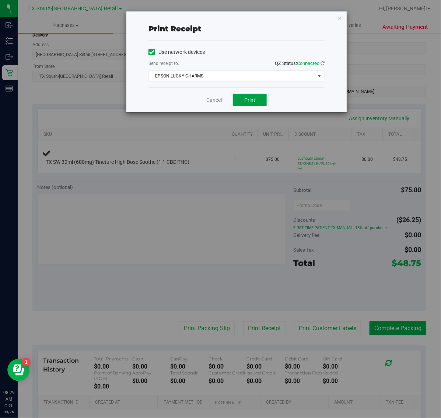
click at [244, 98] on span "Print" at bounding box center [249, 100] width 11 height 6
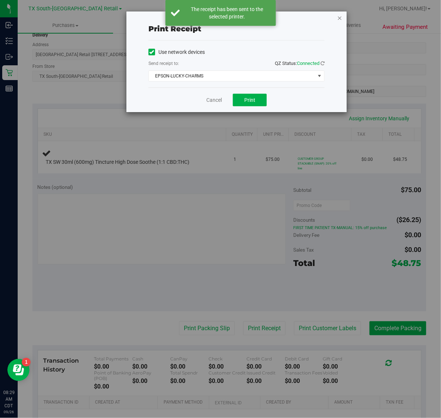
click at [340, 17] on icon "button" at bounding box center [339, 17] width 5 height 9
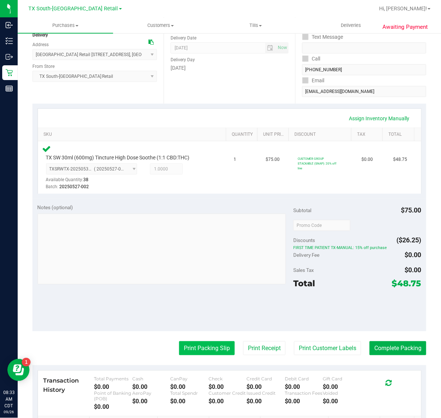
click at [208, 349] on button "Print Packing Slip" at bounding box center [207, 348] width 56 height 14
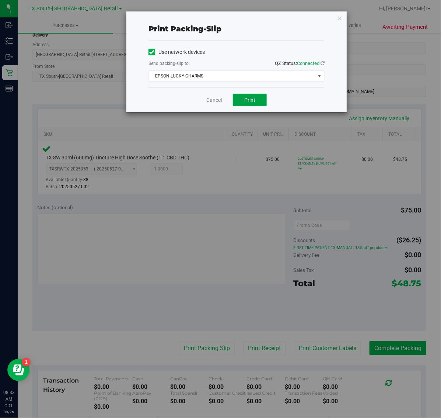
click at [247, 106] on button "Print" at bounding box center [250, 100] width 34 height 13
click at [340, 17] on icon "button" at bounding box center [339, 17] width 5 height 9
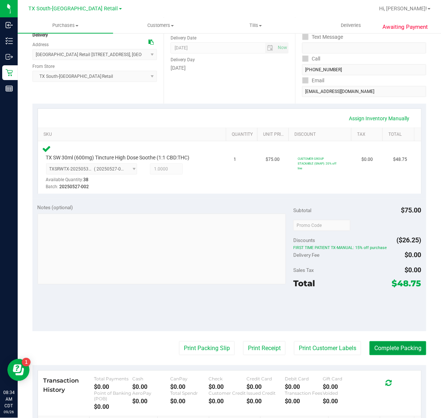
click at [391, 352] on button "Complete Packing" at bounding box center [398, 348] width 57 height 14
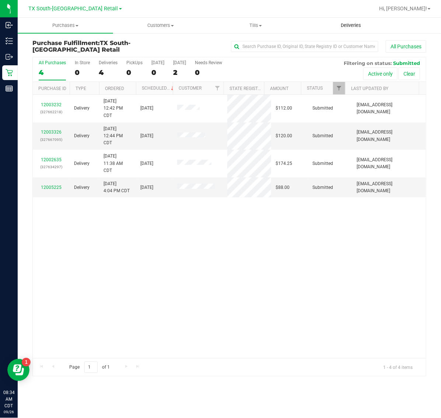
click at [353, 21] on uib-tab-heading "Deliveries" at bounding box center [351, 25] width 95 height 15
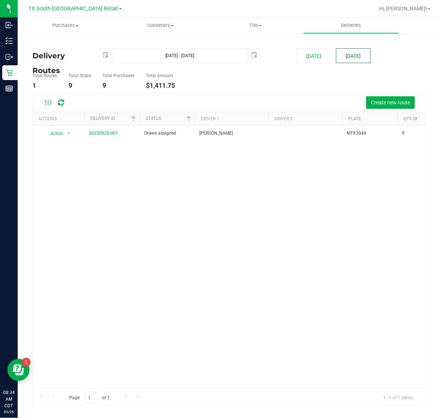
click at [343, 52] on button "[DATE]" at bounding box center [353, 55] width 35 height 15
type input "Sep 27, 2025 - Sep 27, 2025"
type input "2025-09-27"
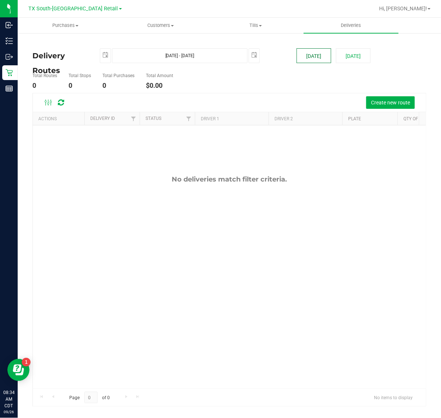
click at [312, 53] on button "[DATE]" at bounding box center [314, 55] width 35 height 15
type input "[DATE] - [DATE]"
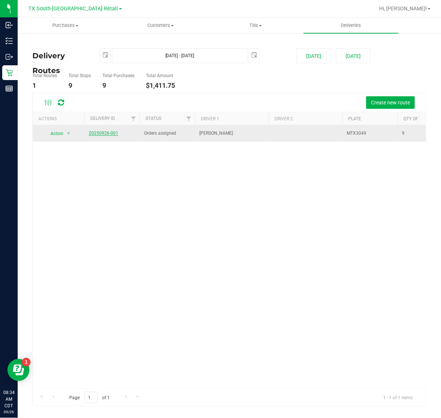
click at [109, 133] on link "20250926-001" at bounding box center [104, 133] width 30 height 5
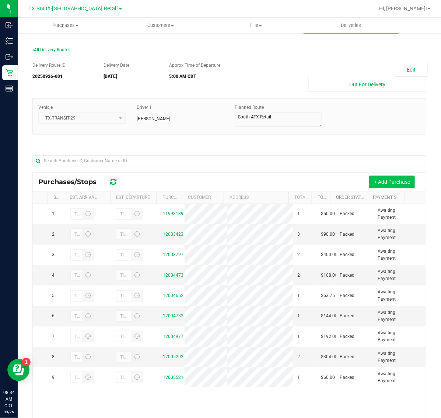
click at [391, 185] on button "+ Add Purchase" at bounding box center [392, 182] width 46 height 13
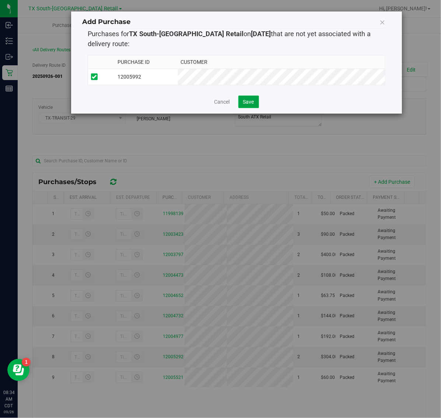
click at [253, 101] on span "Save" at bounding box center [248, 102] width 11 height 6
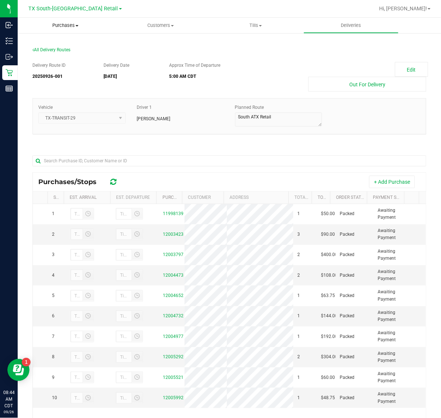
click at [67, 24] on span "Purchases" at bounding box center [66, 25] width 96 height 7
click at [71, 52] on li "Fulfillment" at bounding box center [66, 53] width 96 height 9
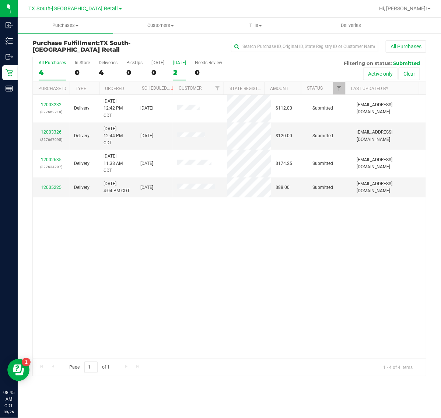
click at [175, 65] on div "[DATE]" at bounding box center [179, 62] width 13 height 5
click at [0, 0] on input "Tomorrow 2" at bounding box center [0, 0] width 0 height 0
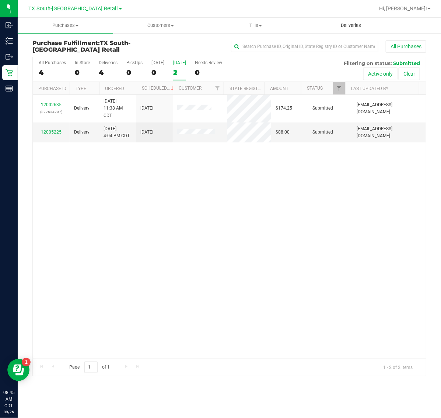
click at [353, 22] on span "Deliveries" at bounding box center [351, 25] width 40 height 7
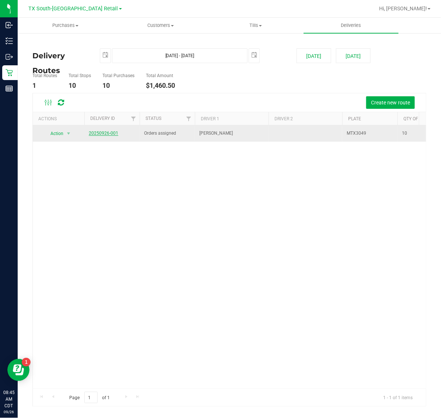
click at [110, 132] on link "20250926-001" at bounding box center [104, 133] width 30 height 5
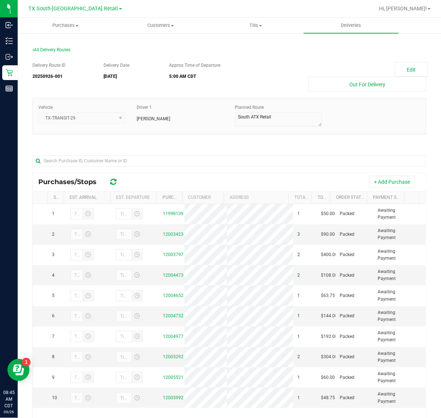
scroll to position [87, 0]
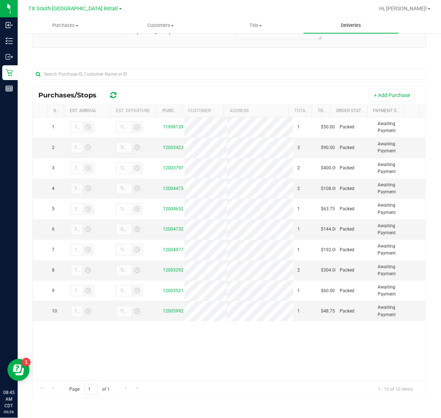
click at [357, 25] on span "Deliveries" at bounding box center [351, 25] width 40 height 7
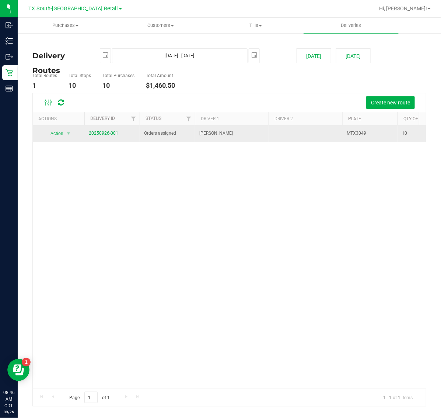
click at [109, 136] on span "20250926-001" at bounding box center [104, 133] width 30 height 7
click at [107, 135] on link "20250926-001" at bounding box center [104, 133] width 30 height 5
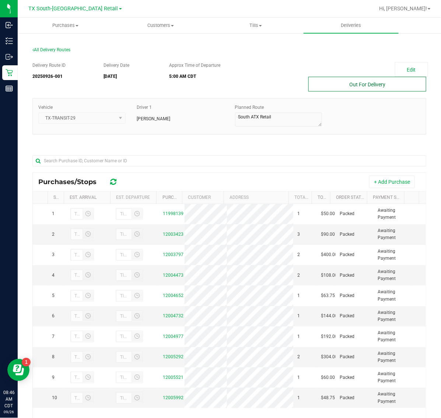
click at [357, 85] on button "Out For Delivery" at bounding box center [368, 84] width 118 height 15
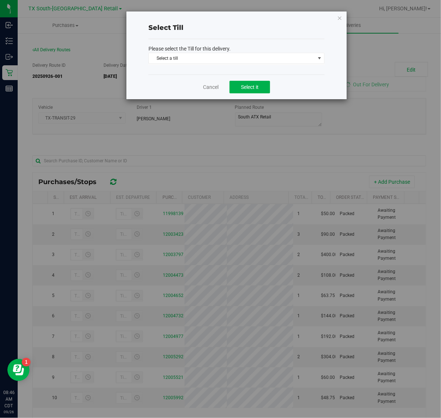
click at [256, 52] on p "Please select the Till for this delivery." at bounding box center [237, 49] width 176 height 8
click at [256, 52] on div "Please select the Till for this delivery. Select a till Select a till Change Ba…" at bounding box center [237, 56] width 176 height 35
click at [255, 56] on span "Select a till" at bounding box center [232, 58] width 166 height 10
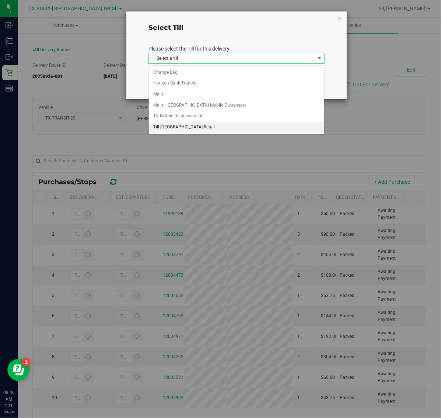
click at [224, 128] on li "Till-South Austin Retail" at bounding box center [237, 127] width 176 height 11
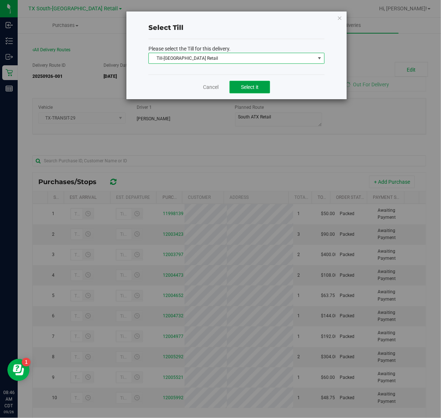
click at [249, 89] on span "Select it" at bounding box center [250, 87] width 18 height 6
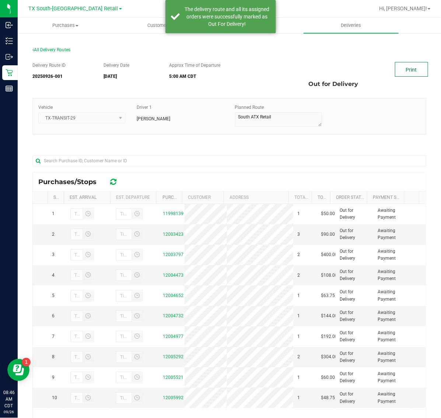
click at [404, 66] on link "Print" at bounding box center [411, 69] width 33 height 15
